Goal: Task Accomplishment & Management: Complete application form

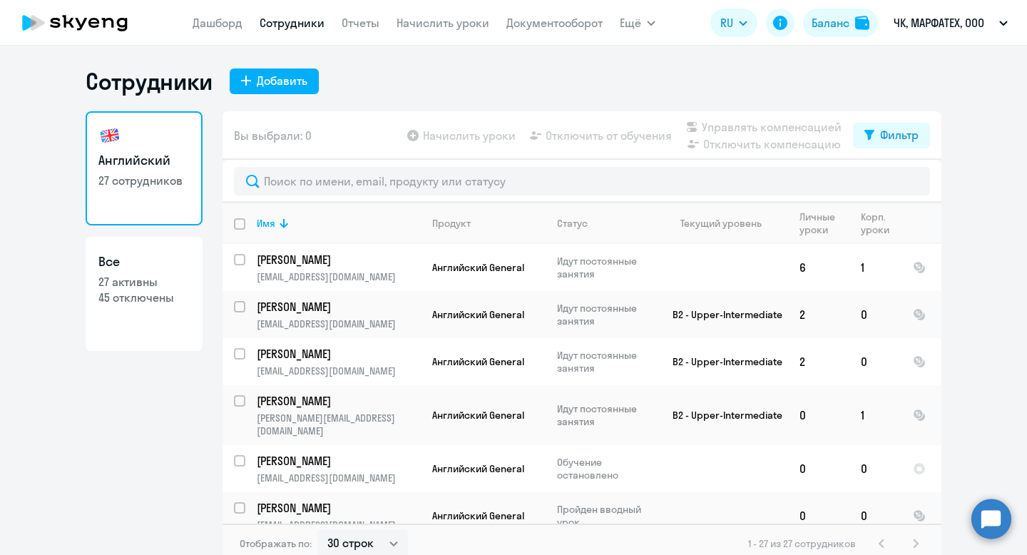
select select "30"
click at [280, 88] on div "Добавить" at bounding box center [282, 80] width 51 height 17
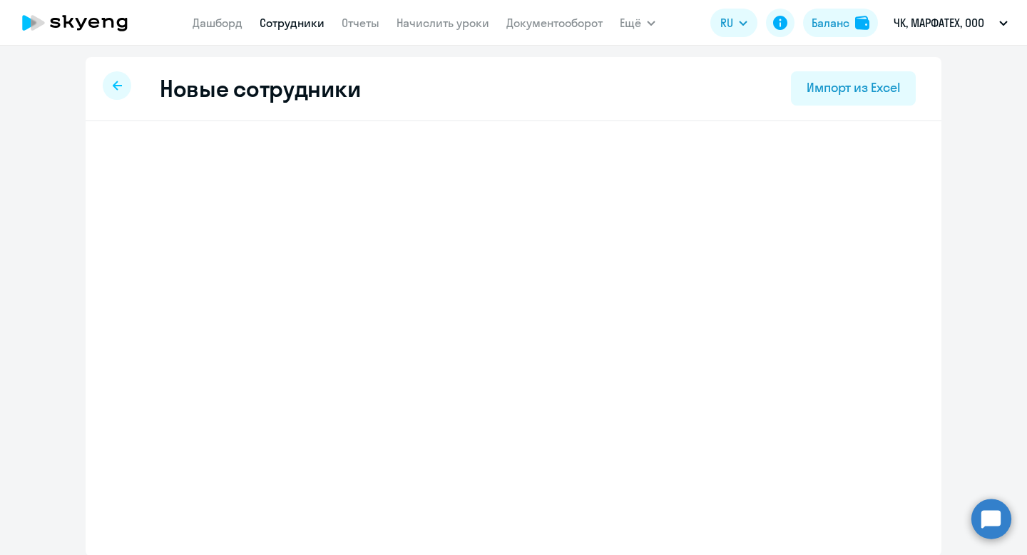
select select "english_adult_not_native_speaker"
select select "3"
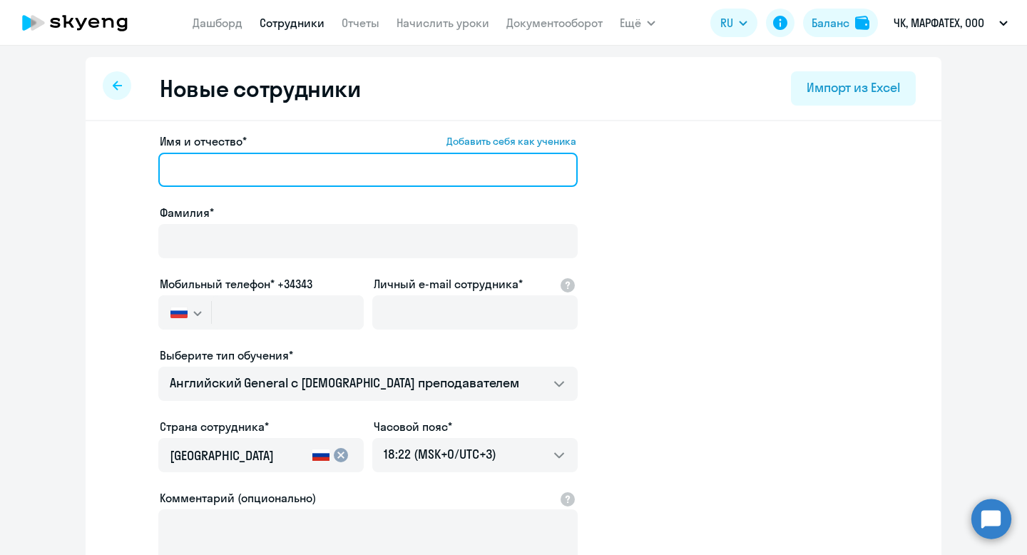
click at [322, 163] on input "Имя и отчество* Добавить себя как ученика" at bounding box center [367, 170] width 419 height 34
type input "[PERSON_NAME]"
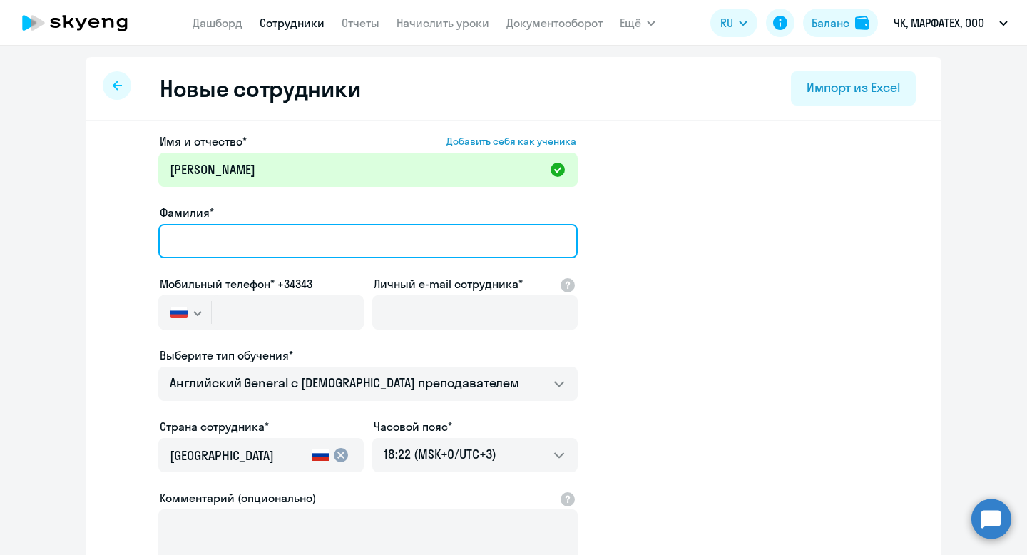
click at [191, 251] on input "Фамилия*" at bounding box center [367, 241] width 419 height 34
type input "O"
drag, startPoint x: 176, startPoint y: 244, endPoint x: 160, endPoint y: 244, distance: 16.4
click at [160, 244] on input "[PERSON_NAME]" at bounding box center [367, 241] width 419 height 34
type input "[PERSON_NAME]"
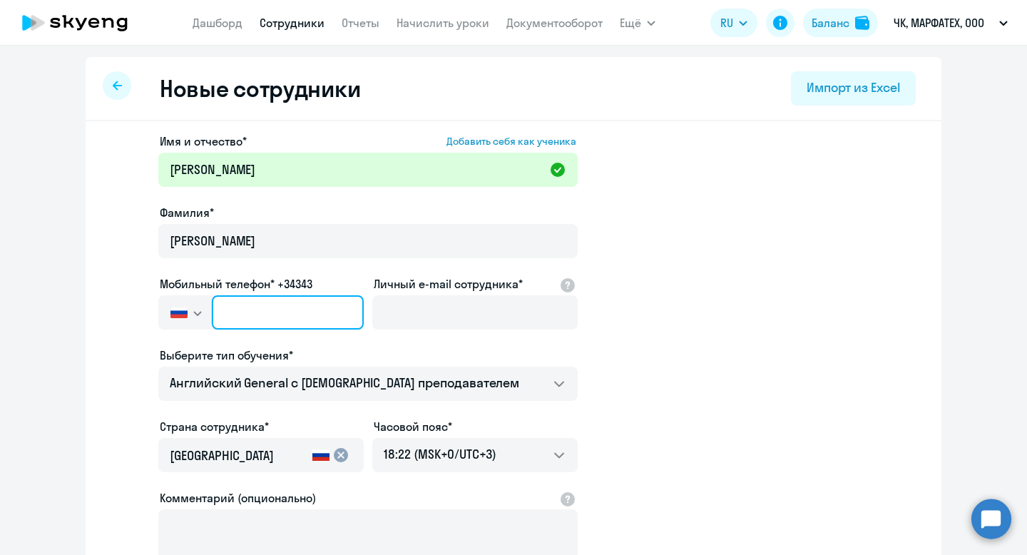
click at [261, 324] on input "text" at bounding box center [288, 312] width 152 height 34
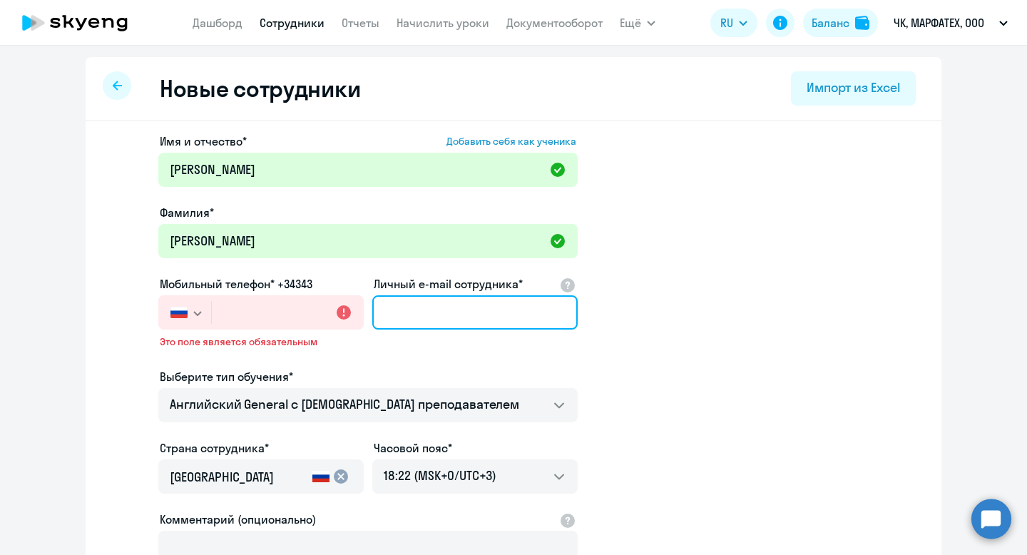
click at [433, 322] on input "Личный e-mail сотрудника*" at bounding box center [474, 312] width 205 height 34
